Goal: Task Accomplishment & Management: Complete application form

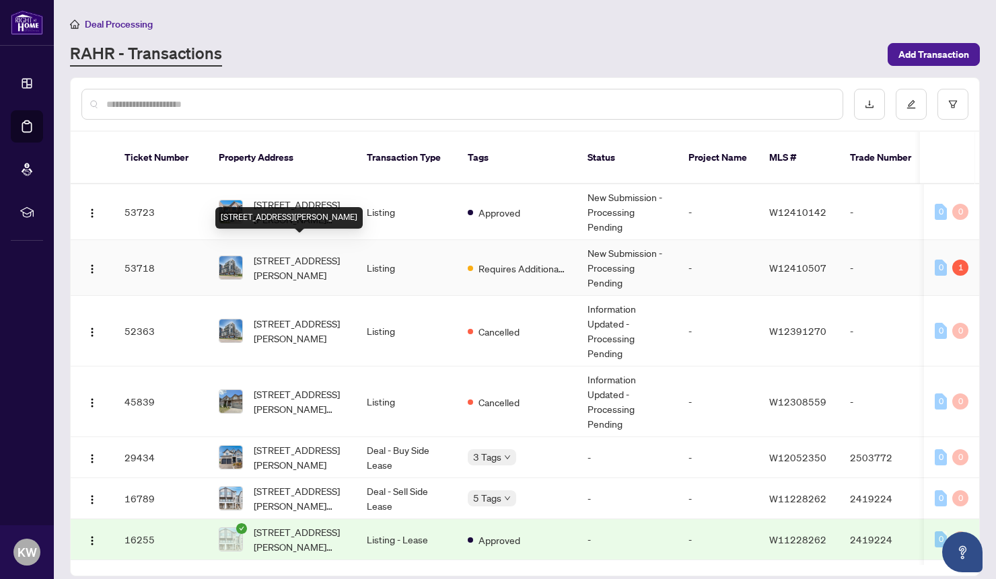
click at [279, 253] on span "[STREET_ADDRESS][PERSON_NAME]" at bounding box center [299, 268] width 91 height 30
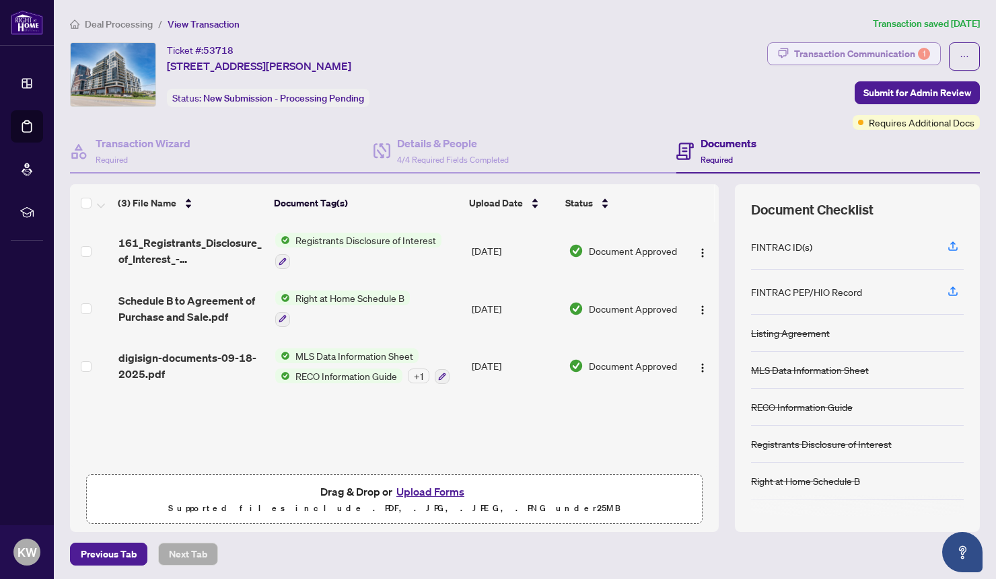
click at [903, 54] on div "Transaction Communication 1" at bounding box center [862, 54] width 136 height 22
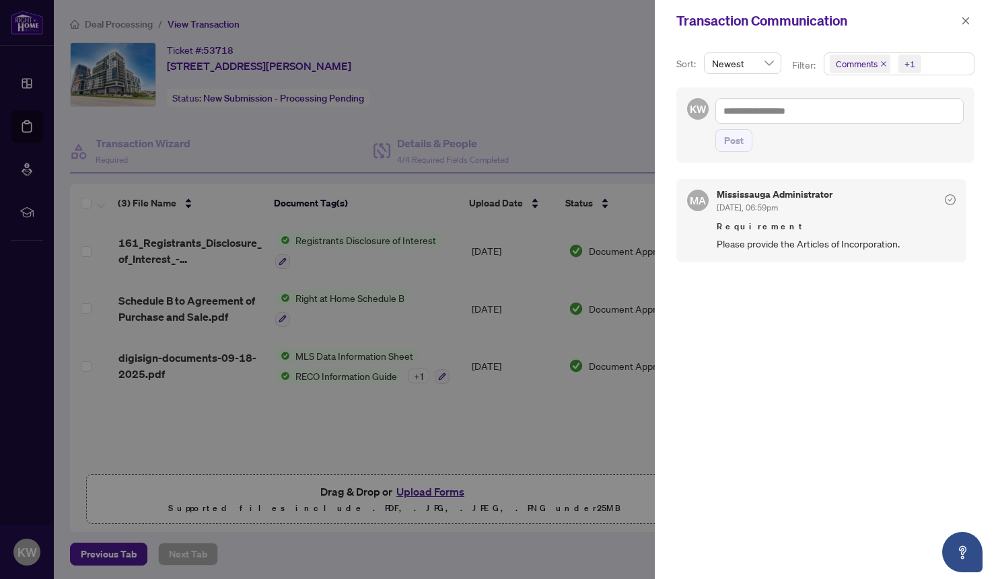
click at [595, 87] on div at bounding box center [498, 289] width 996 height 579
click at [962, 20] on icon "close" at bounding box center [965, 20] width 9 height 9
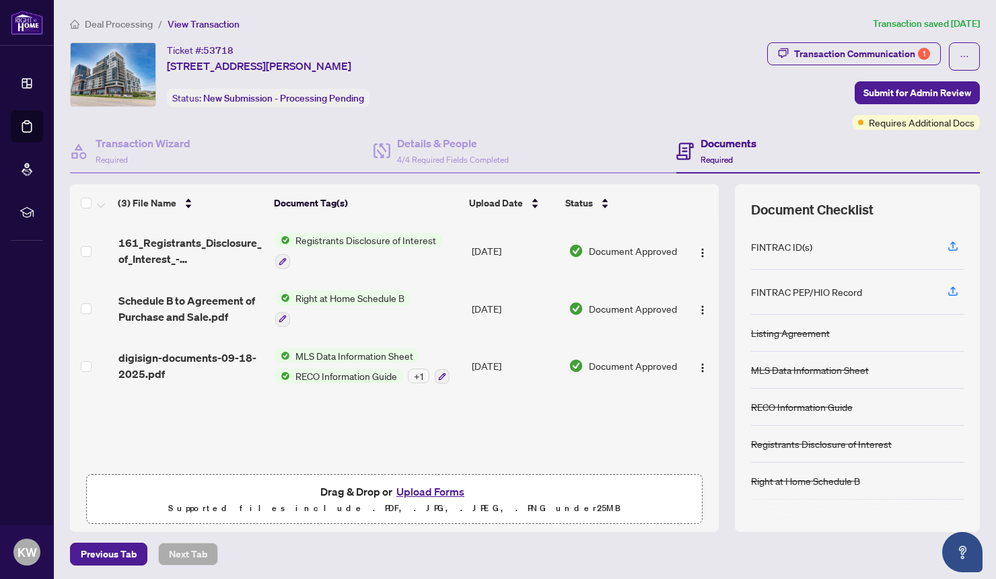
click at [440, 491] on button "Upload Forms" at bounding box center [430, 491] width 76 height 17
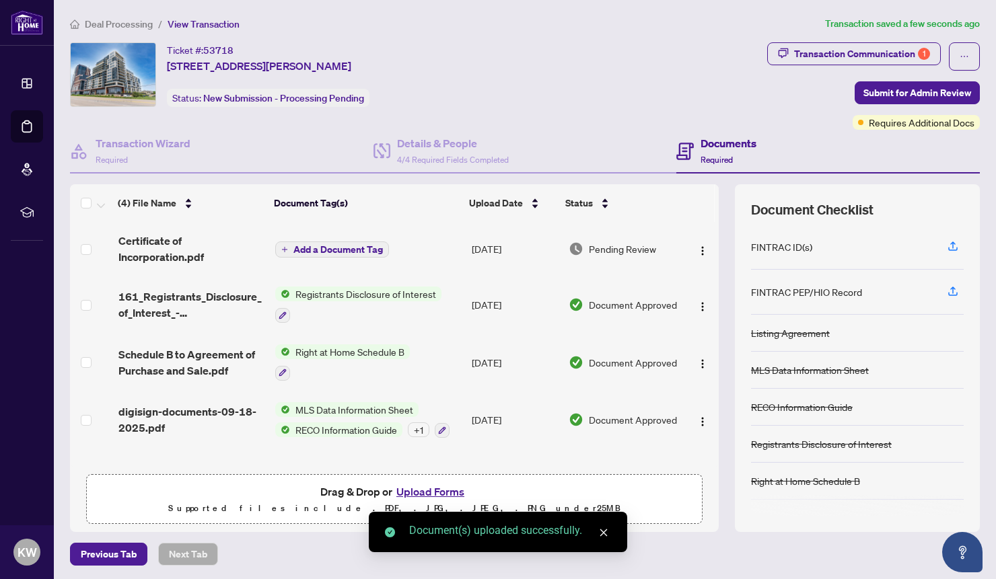
click at [306, 247] on span "Add a Document Tag" at bounding box center [337, 249] width 89 height 9
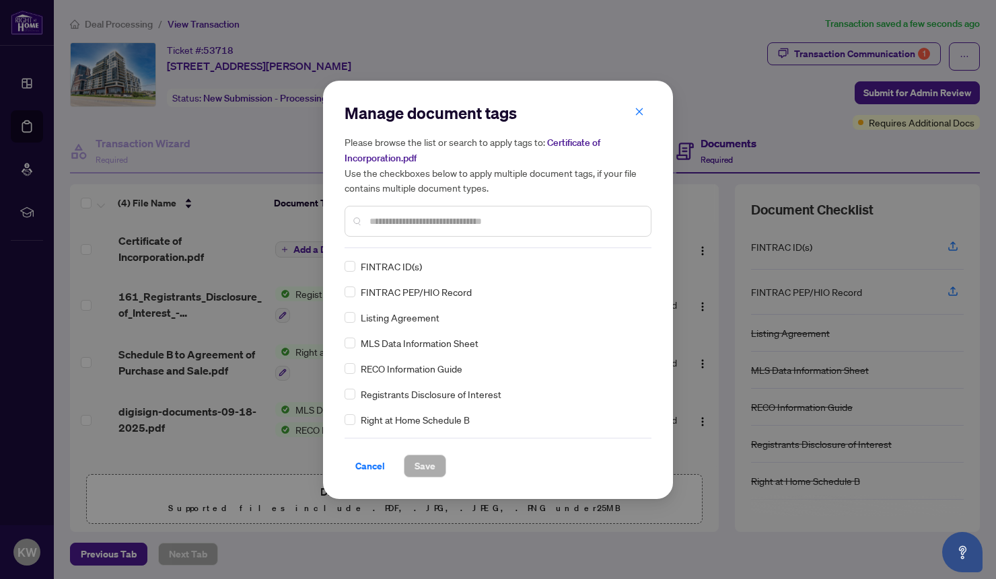
click at [425, 224] on input "text" at bounding box center [504, 221] width 270 height 15
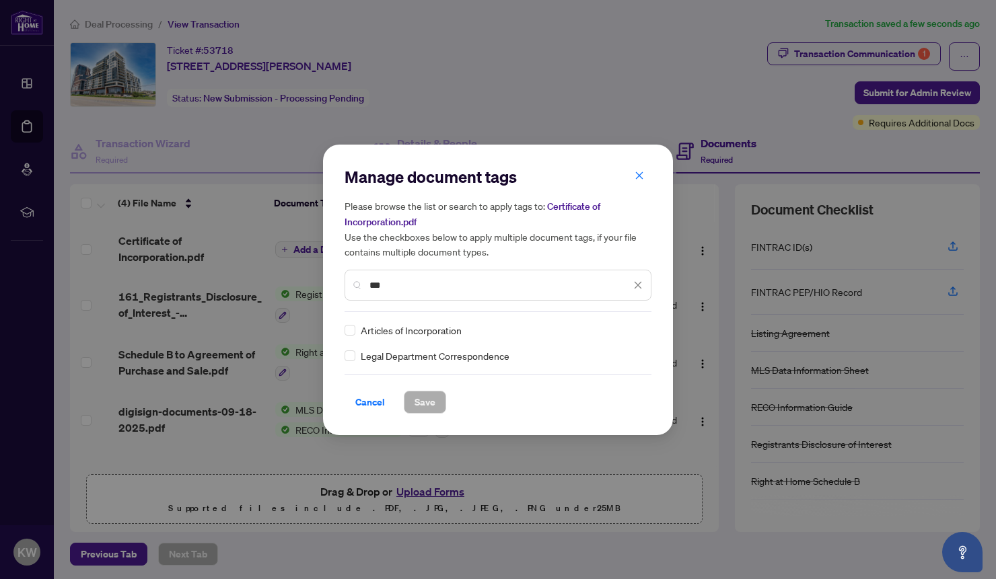
type input "***"
click at [416, 404] on span "Save" at bounding box center [424, 403] width 21 height 22
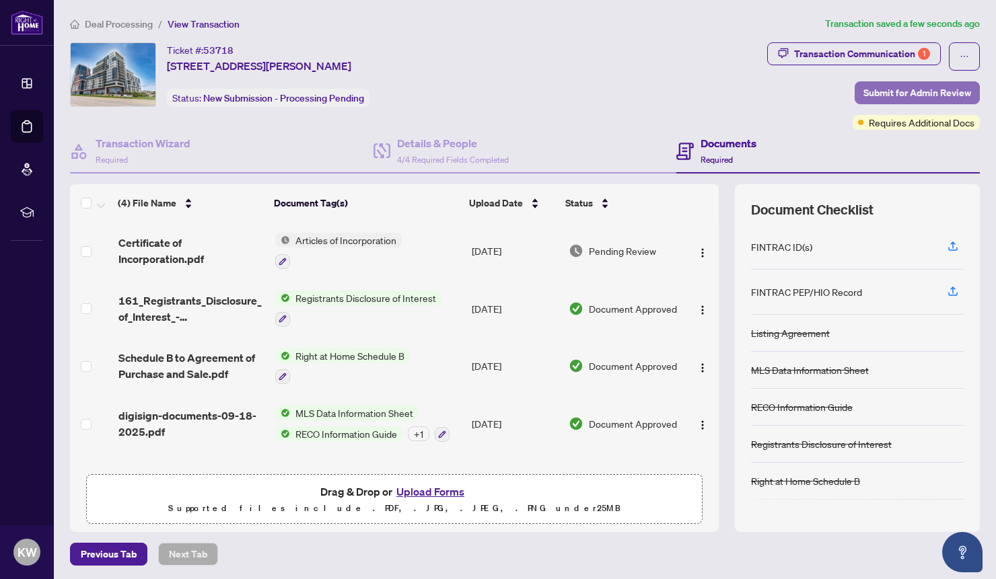
click at [891, 92] on span "Submit for Admin Review" at bounding box center [917, 93] width 108 height 22
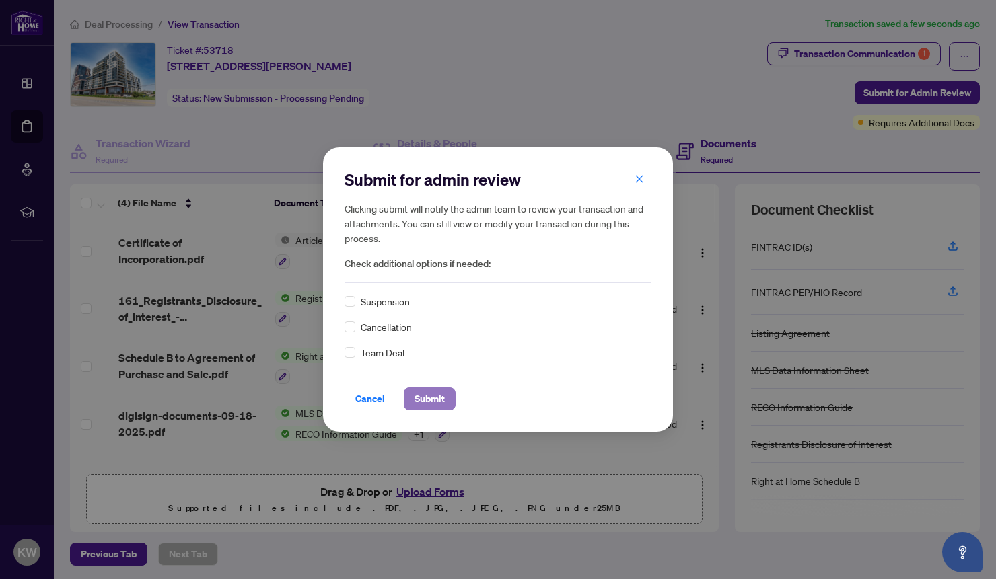
click at [433, 399] on span "Submit" at bounding box center [429, 399] width 30 height 22
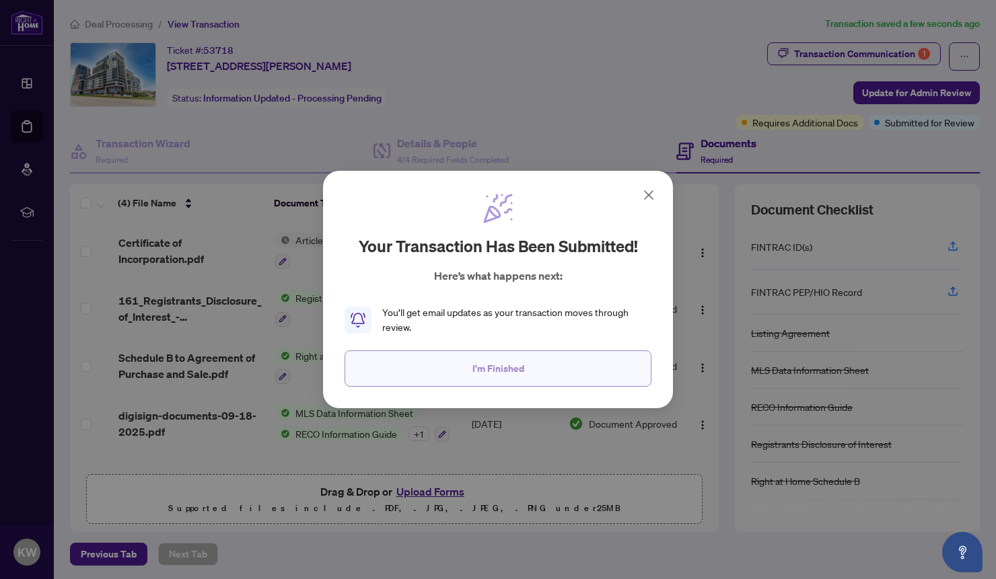
click at [509, 369] on span "I'm Finished" at bounding box center [498, 369] width 52 height 22
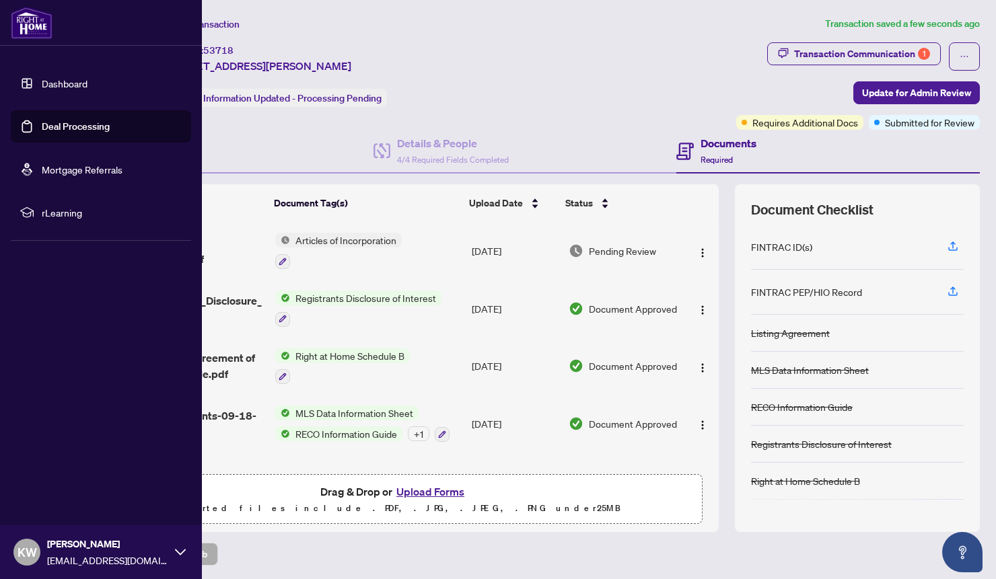
click at [63, 126] on link "Deal Processing" at bounding box center [76, 126] width 68 height 12
